Goal: Task Accomplishment & Management: Manage account settings

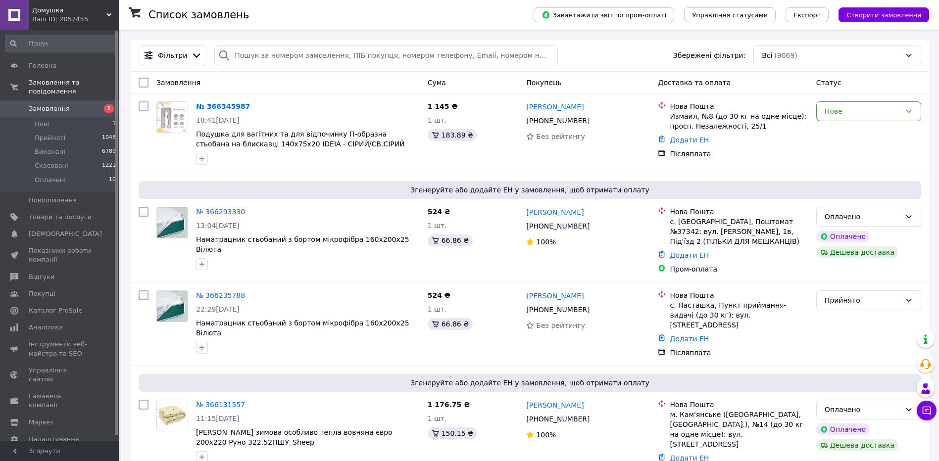
click at [207, 105] on link "№ 366345987" at bounding box center [223, 106] width 54 height 8
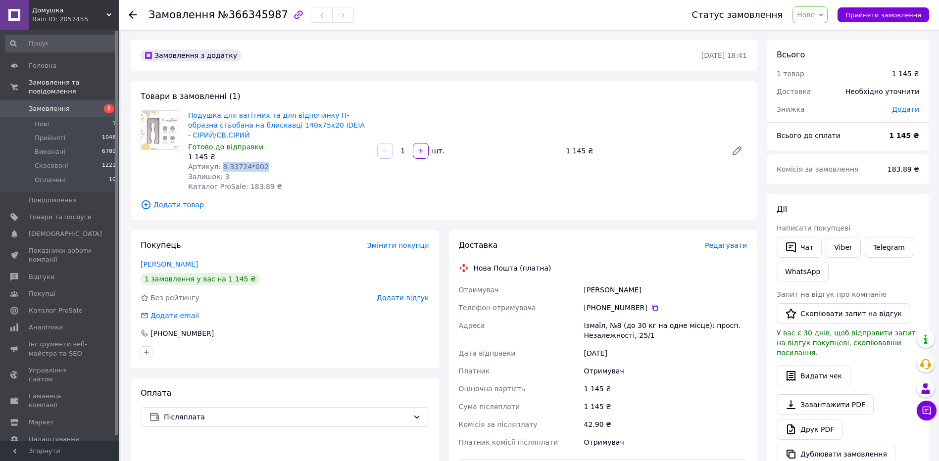
copy span "8-33724*002"
drag, startPoint x: 267, startPoint y: 164, endPoint x: 219, endPoint y: 165, distance: 48.5
click at [219, 165] on div "Артикул: 8-33724*002" at bounding box center [278, 167] width 181 height 10
click at [408, 176] on div "Подушка для вагітних та для відпочинку П-образна стьобана на блискавці 140x75х2…" at bounding box center [467, 150] width 567 height 85
click at [827, 18] on span "Нове" at bounding box center [810, 14] width 35 height 17
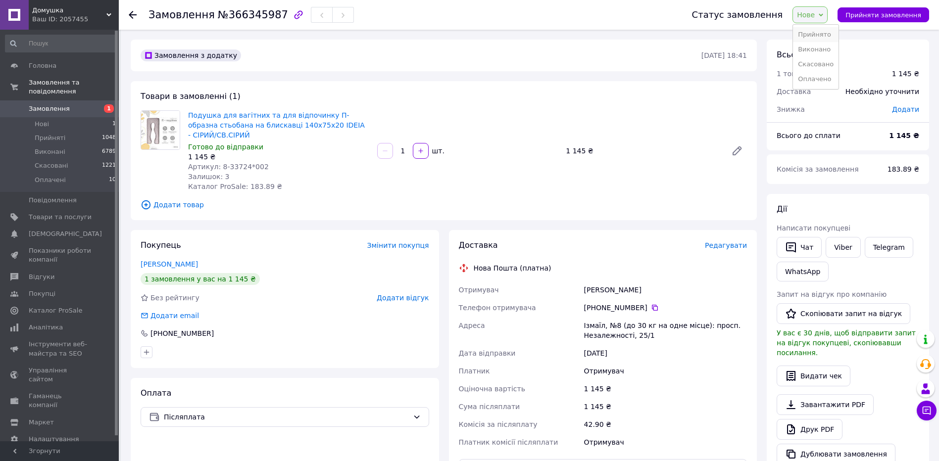
click at [815, 33] on li "Прийнято" at bounding box center [816, 34] width 46 height 15
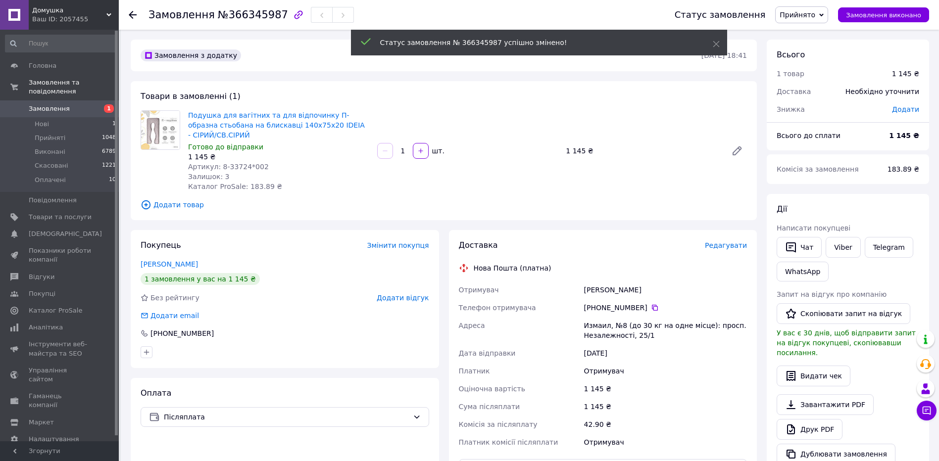
click at [132, 14] on use at bounding box center [133, 15] width 8 height 8
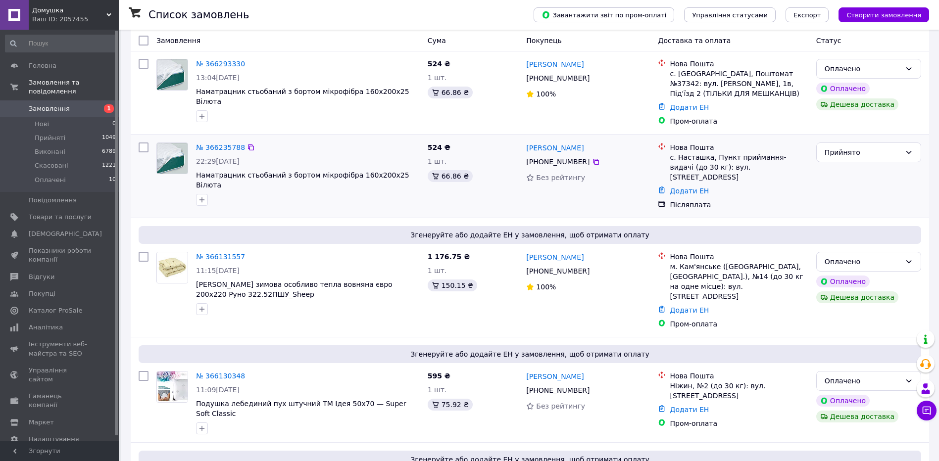
scroll to position [149, 0]
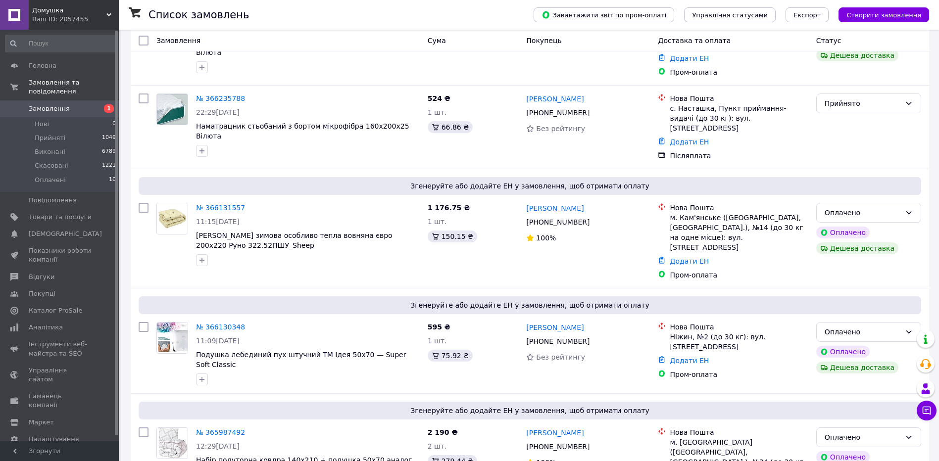
scroll to position [198, 0]
click at [30, 306] on span "Каталог ProSale" at bounding box center [55, 310] width 53 height 9
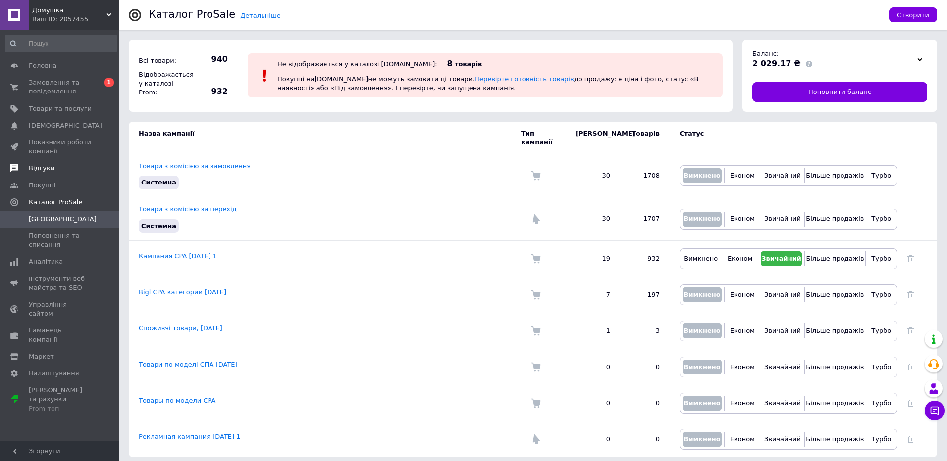
click at [37, 168] on span "Відгуки" at bounding box center [42, 168] width 26 height 9
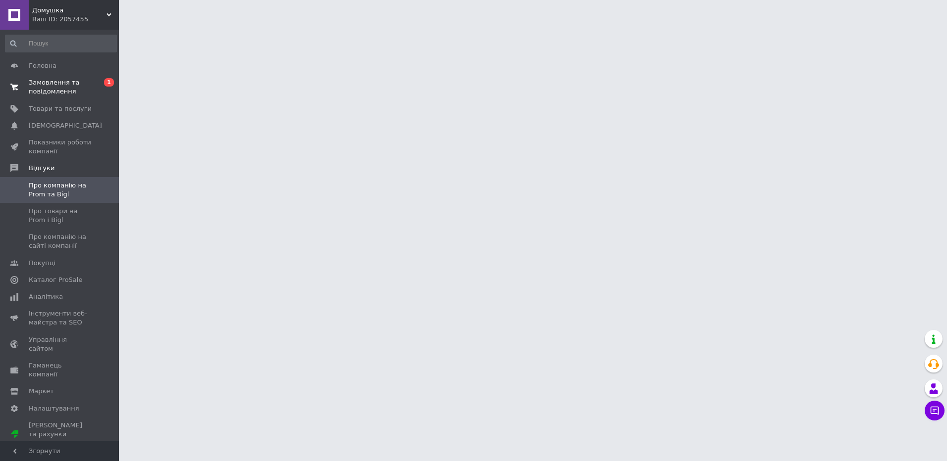
click at [31, 94] on span "Замовлення та повідомлення" at bounding box center [60, 87] width 63 height 18
